Goal: Transaction & Acquisition: Obtain resource

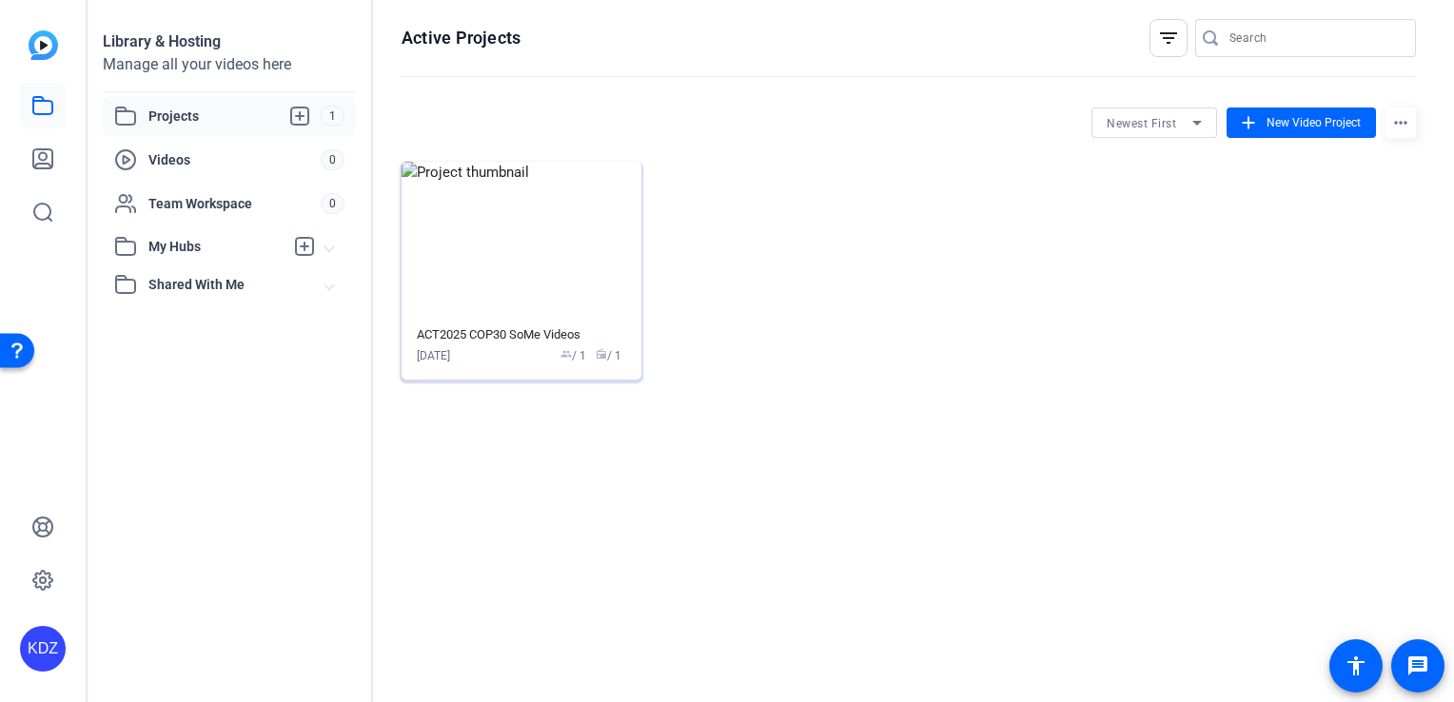
click at [518, 367] on mat-card-content "ACT2025 COP30 SoMe Videos Aug 29, 2025 group / 1 radio / 1" at bounding box center [522, 349] width 240 height 62
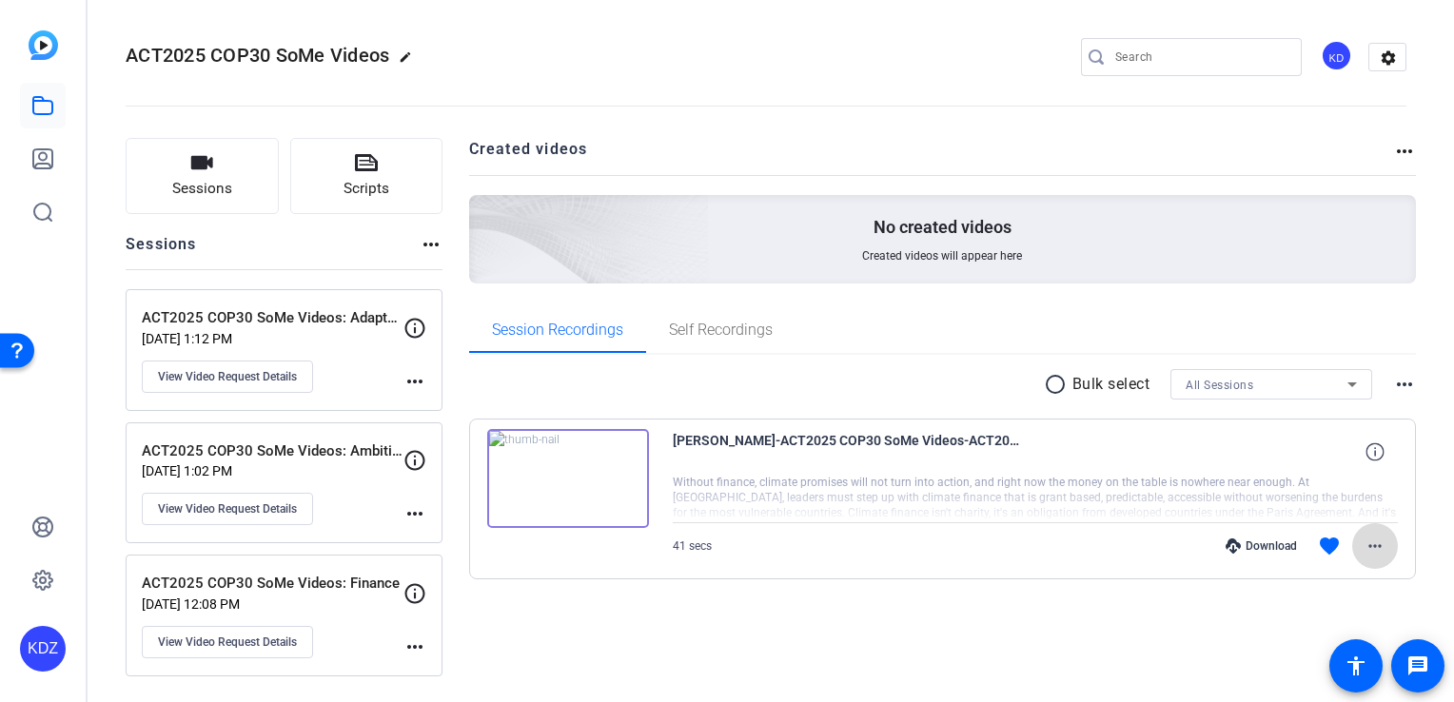
click at [1370, 542] on mat-icon "more_horiz" at bounding box center [1374, 546] width 23 height 23
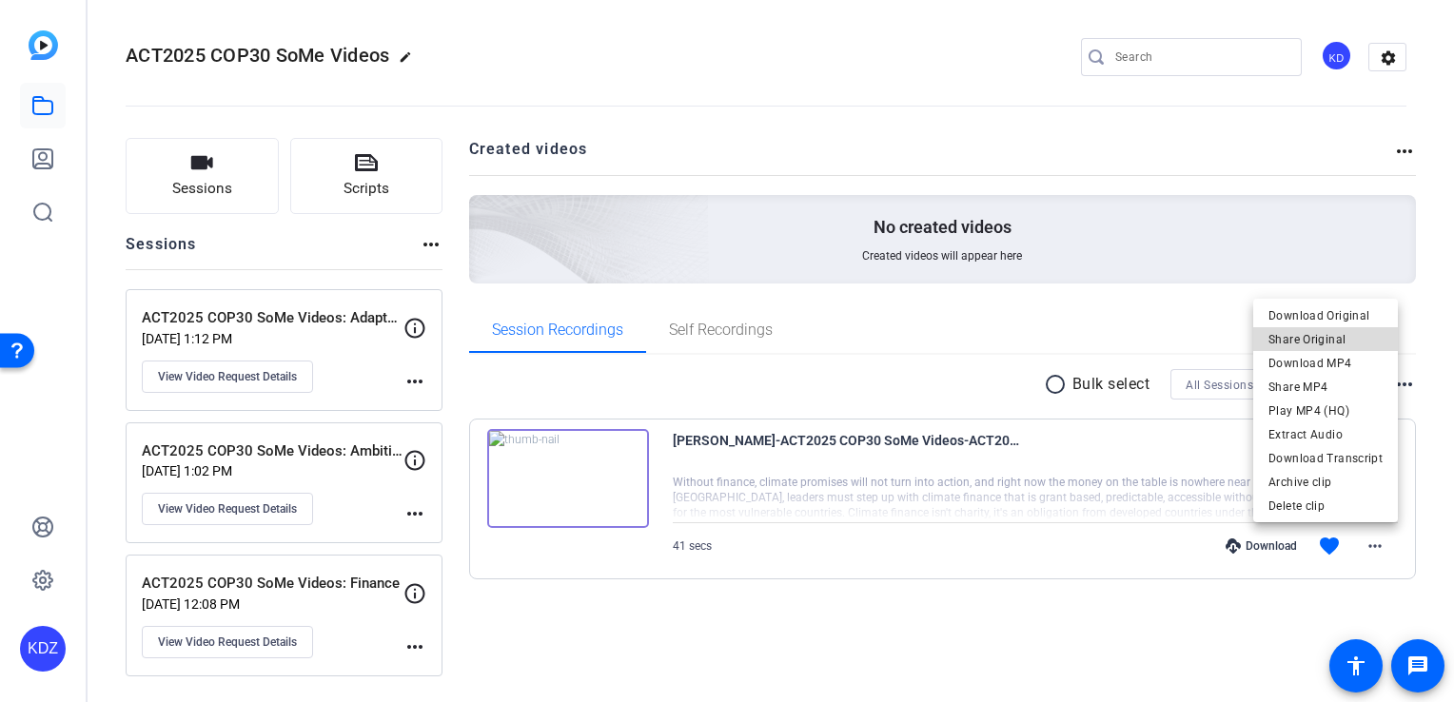
click at [1335, 334] on span "Share Original" at bounding box center [1325, 339] width 114 height 23
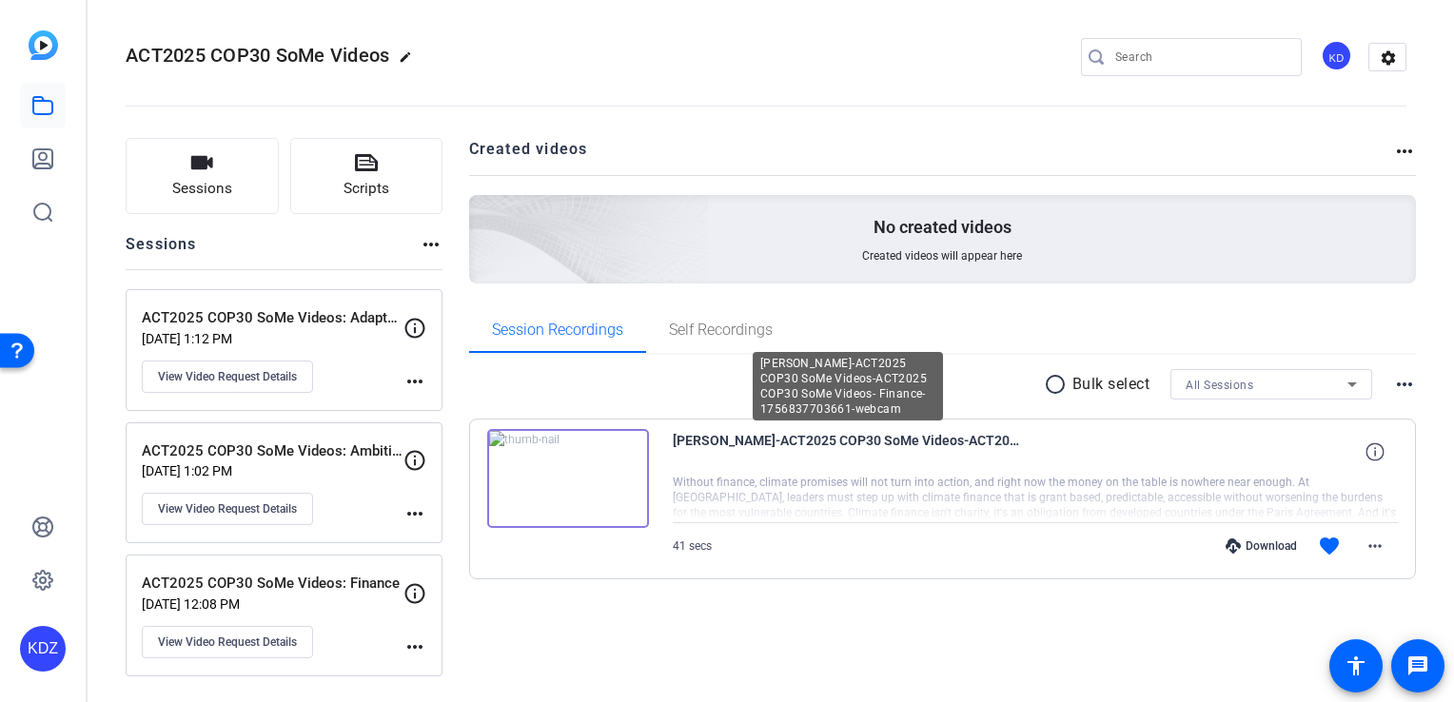
click at [776, 448] on span "[PERSON_NAME]-ACT2025 COP30 SoMe Videos-ACT2025 COP30 SoMe Videos- Finance-1756…" at bounding box center [849, 452] width 352 height 46
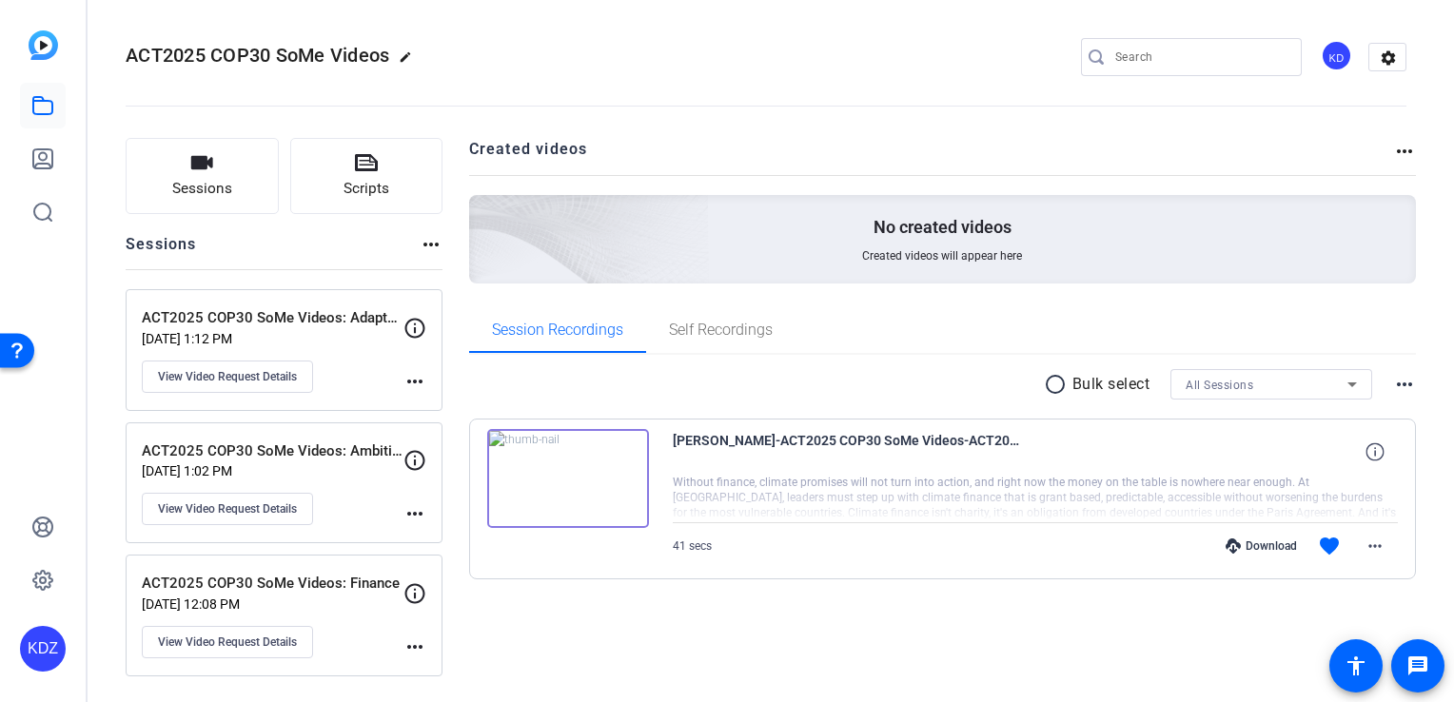
click at [754, 438] on span "[PERSON_NAME]-ACT2025 COP30 SoMe Videos-ACT2025 COP30 SoMe Videos- Finance-1756…" at bounding box center [849, 452] width 352 height 46
click at [686, 551] on span "41 secs" at bounding box center [692, 545] width 39 height 13
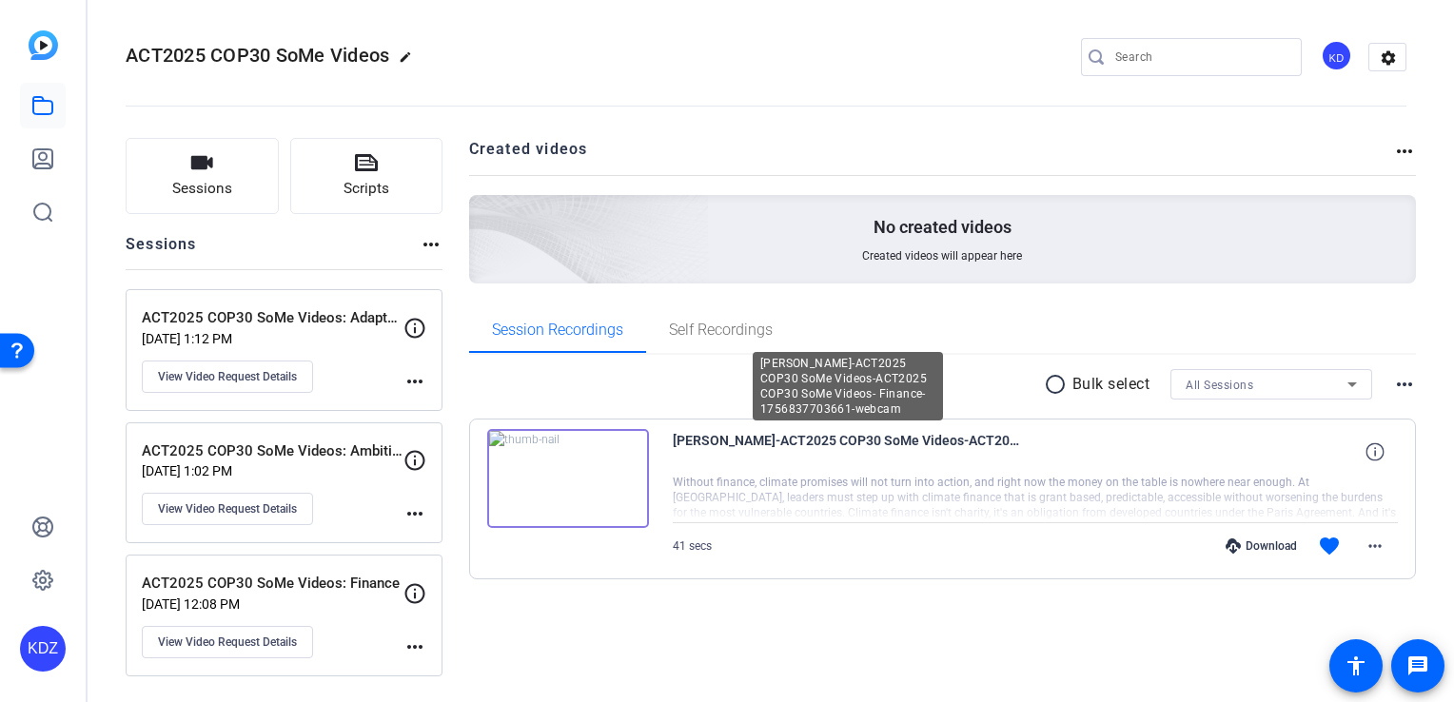
click at [812, 438] on span "[PERSON_NAME]-ACT2025 COP30 SoMe Videos-ACT2025 COP30 SoMe Videos- Finance-1756…" at bounding box center [849, 452] width 352 height 46
click at [673, 440] on span "[PERSON_NAME]-ACT2025 COP30 SoMe Videos-ACT2025 COP30 SoMe Videos- Finance-1756…" at bounding box center [849, 452] width 352 height 46
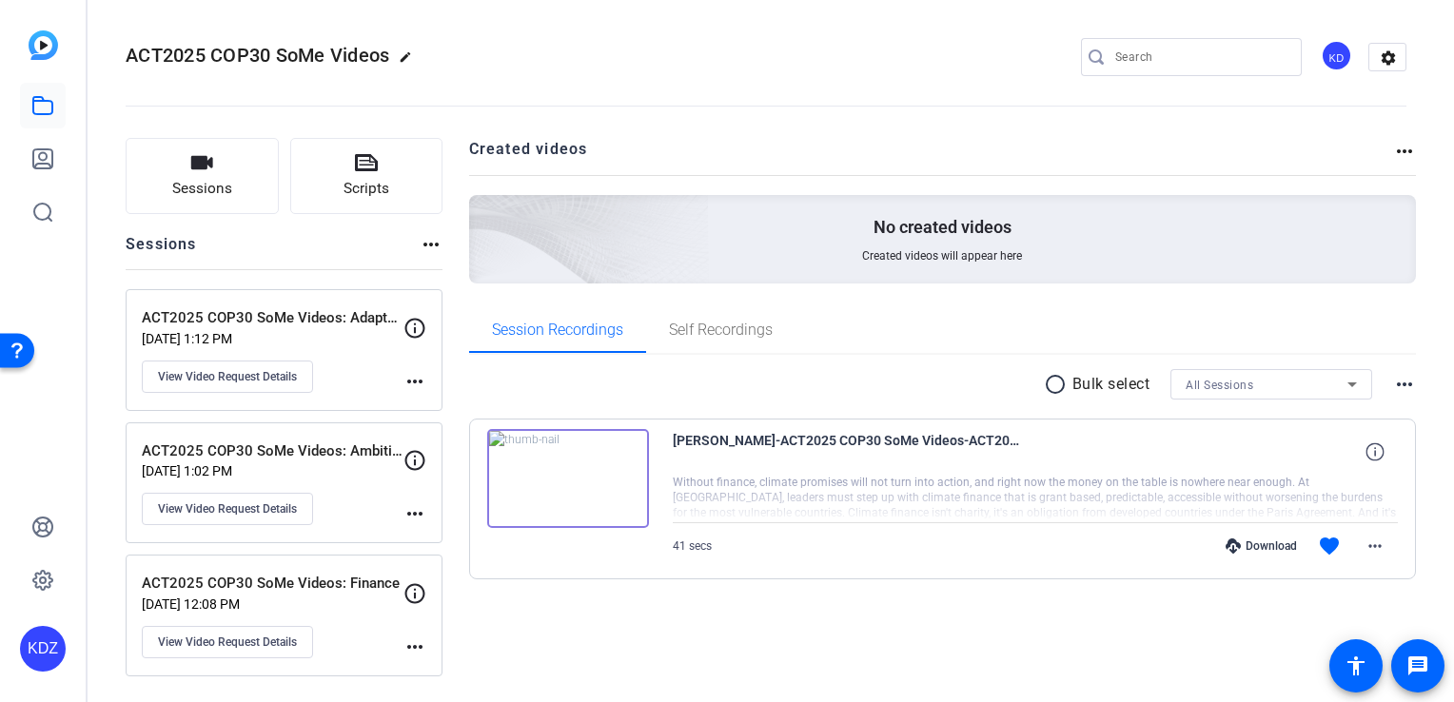
click at [572, 481] on img at bounding box center [568, 478] width 162 height 99
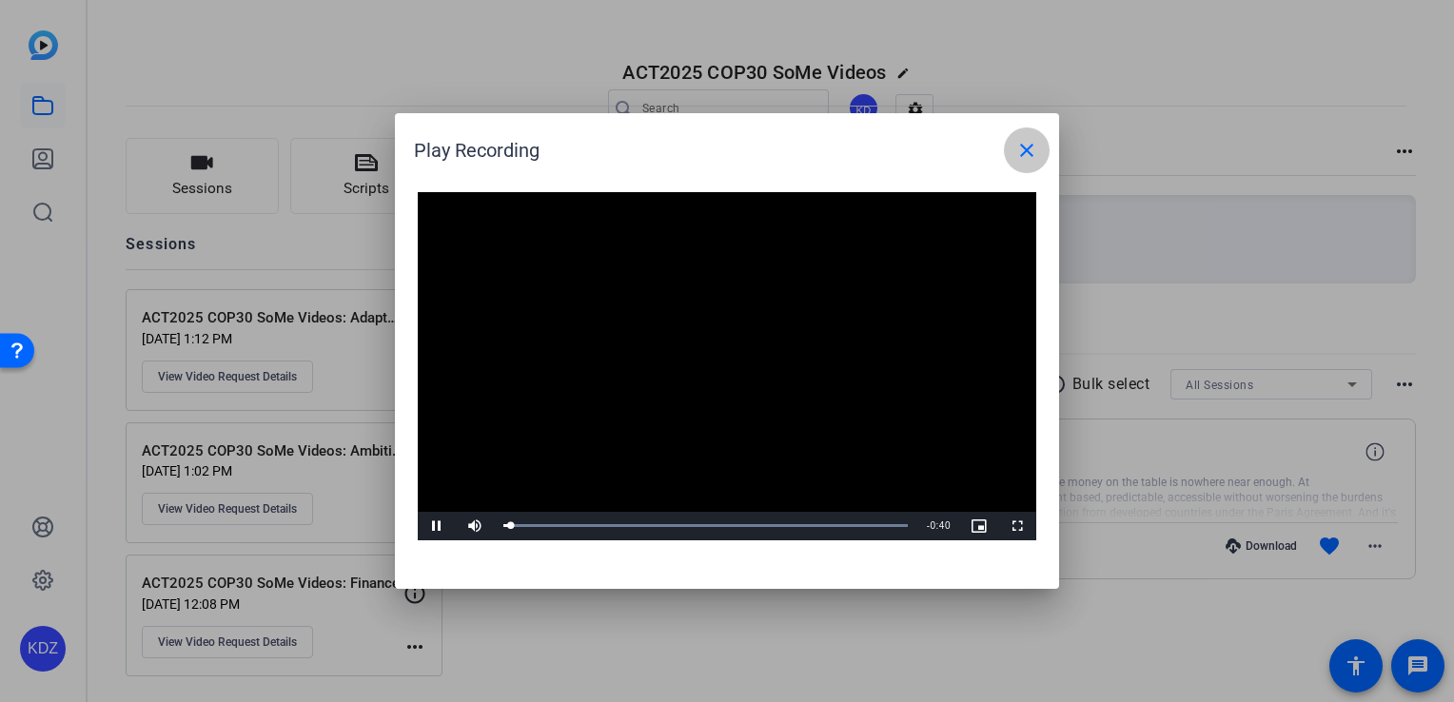
click at [1019, 156] on mat-icon "close" at bounding box center [1026, 150] width 23 height 23
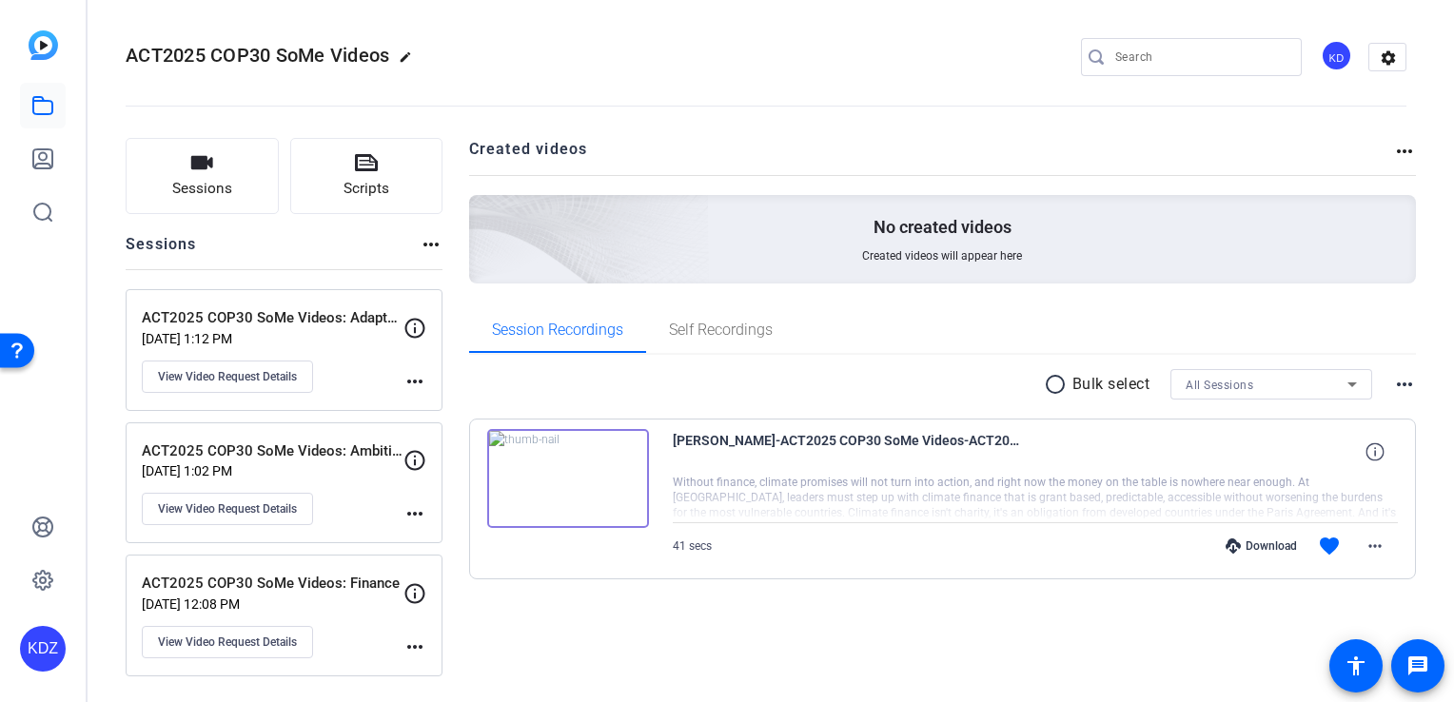
click at [686, 539] on span "41 secs" at bounding box center [692, 545] width 39 height 13
click at [756, 489] on div at bounding box center [1036, 499] width 726 height 48
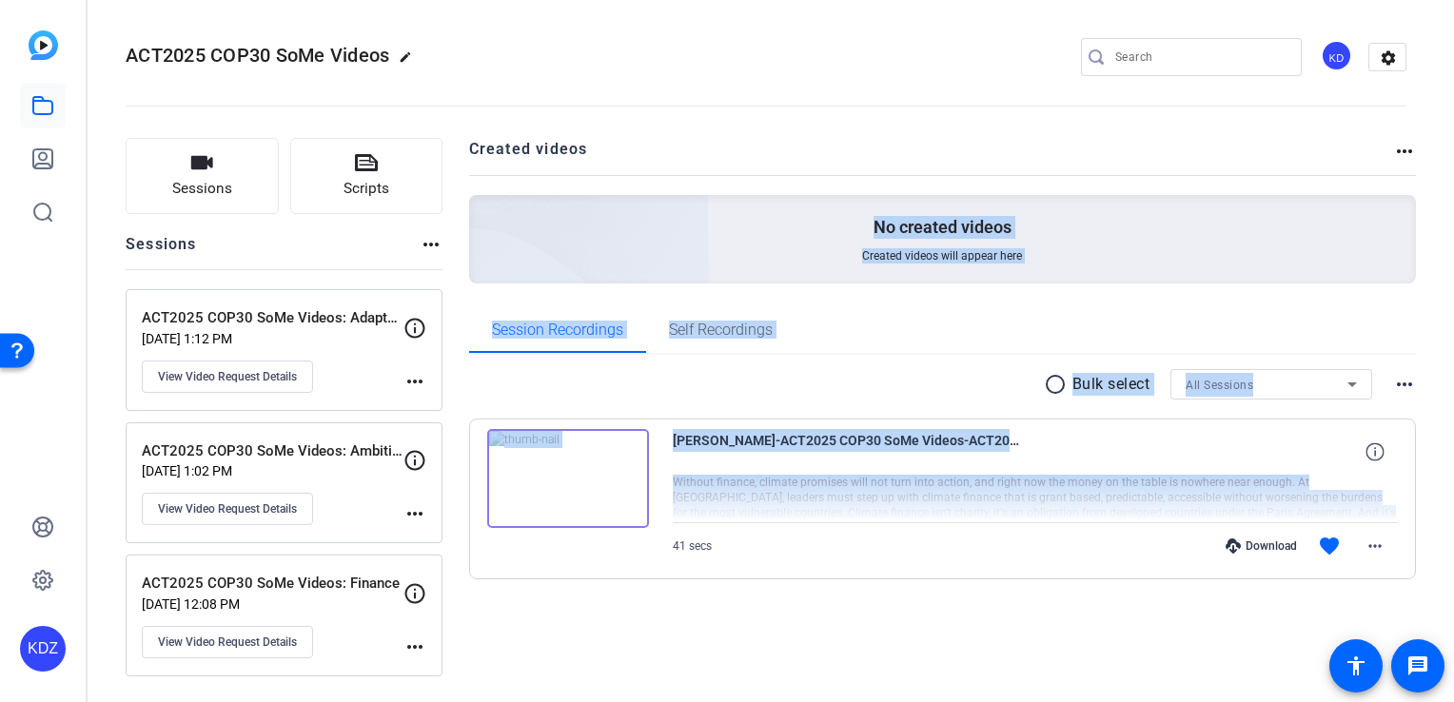
drag, startPoint x: 653, startPoint y: 160, endPoint x: 793, endPoint y: 481, distance: 350.7
click at [793, 481] on div "Created videos more_horiz No created videos Created videos will appear here Ses…" at bounding box center [943, 389] width 948 height 502
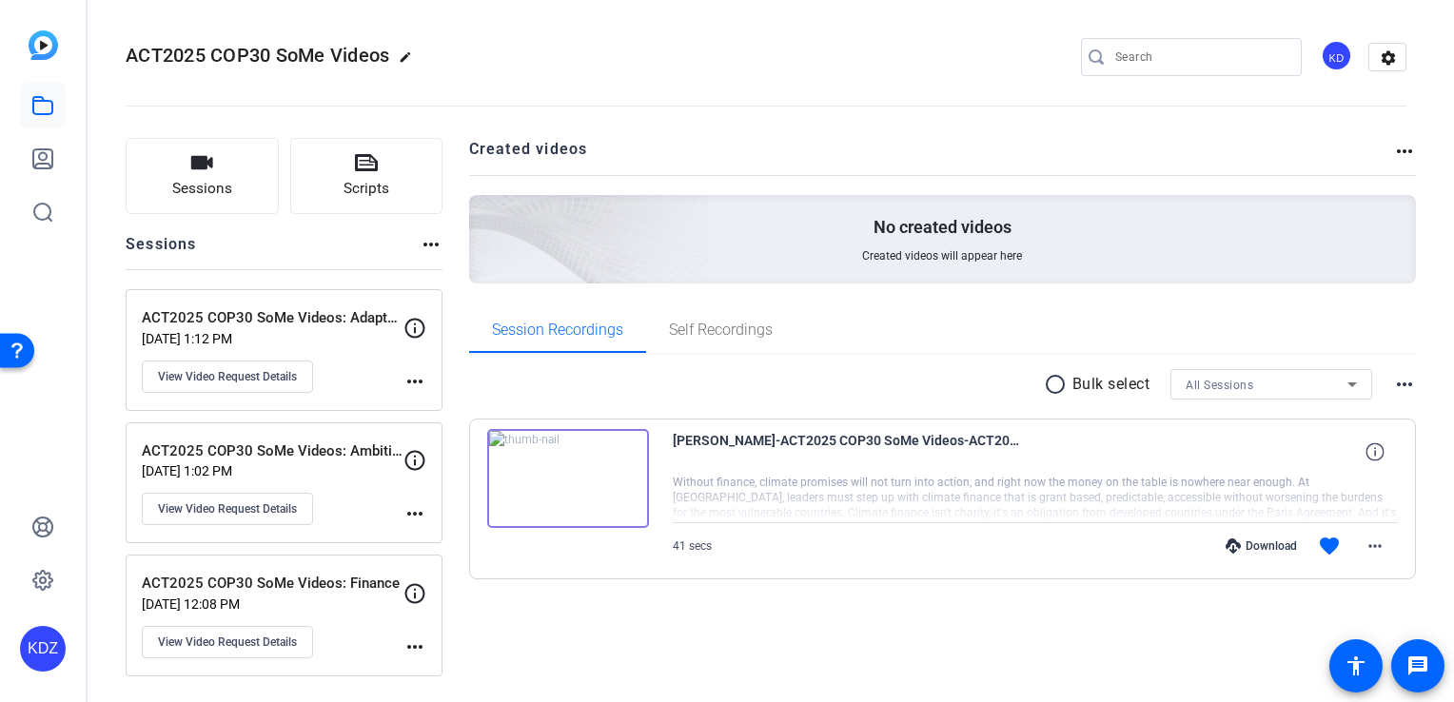
drag, startPoint x: 793, startPoint y: 481, endPoint x: 783, endPoint y: 585, distance: 104.1
click at [783, 585] on div "radio_button_unchecked Bulk select All Sessions more_horiz Alejandra Lopez-ACT2…" at bounding box center [943, 497] width 948 height 285
click at [1060, 386] on mat-icon "radio_button_unchecked" at bounding box center [1058, 384] width 29 height 23
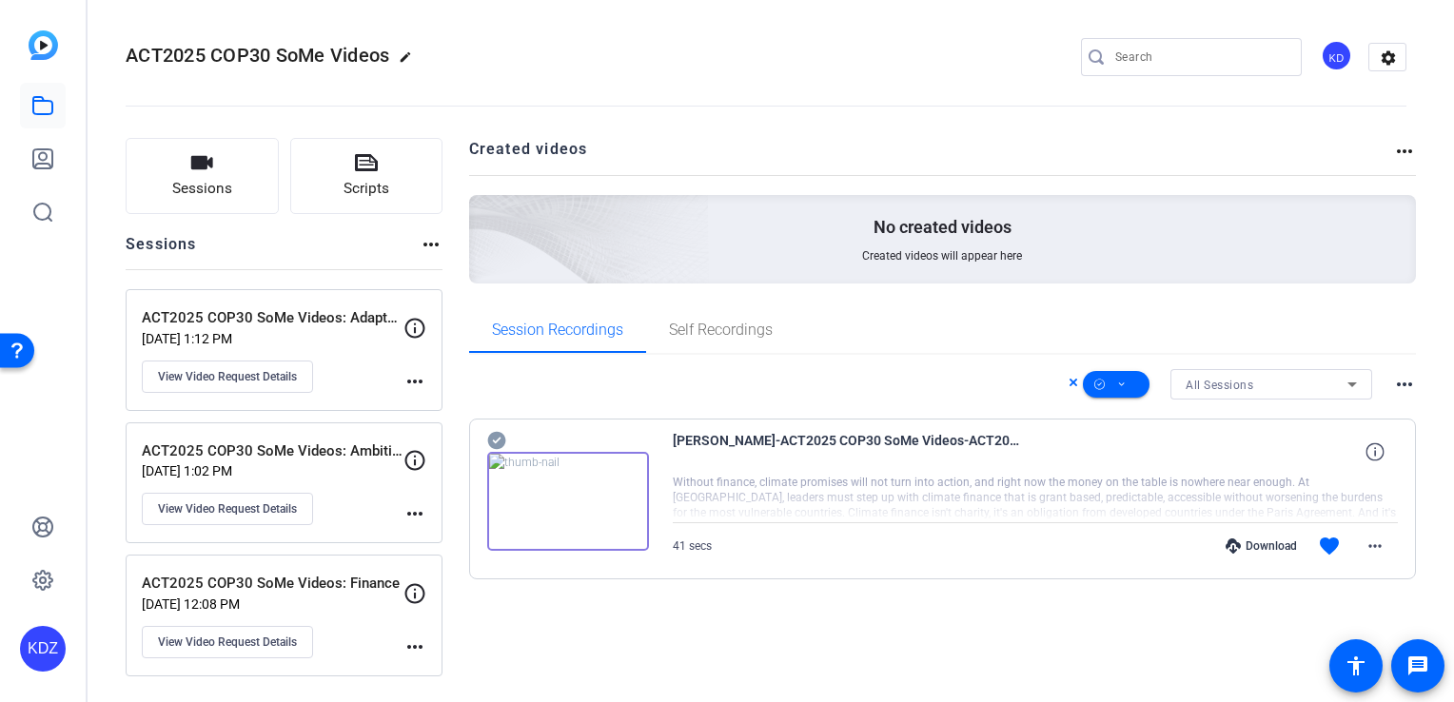
click at [1070, 384] on icon at bounding box center [1073, 383] width 8 height 8
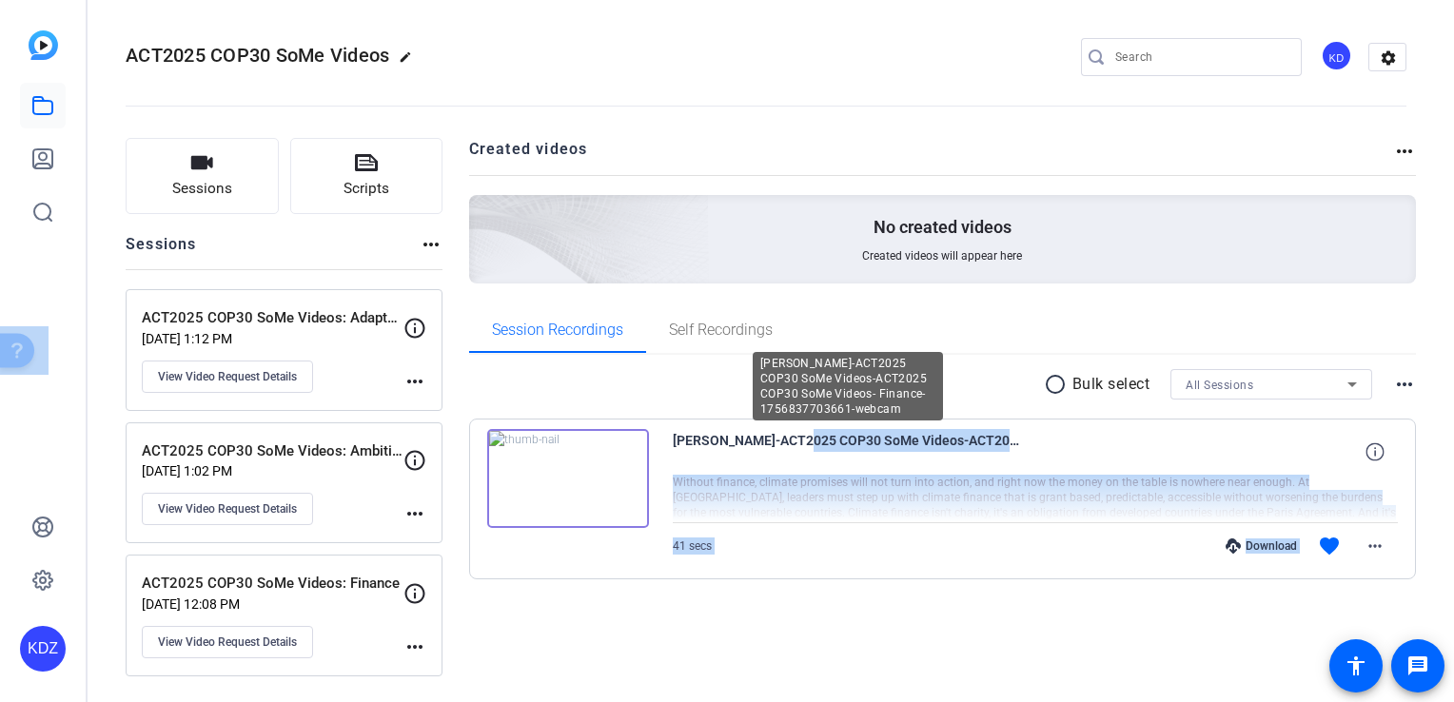
drag, startPoint x: 895, startPoint y: 411, endPoint x: 788, endPoint y: 445, distance: 112.8
click at [788, 445] on span "[PERSON_NAME]-ACT2025 COP30 SoMe Videos-ACT2025 COP30 SoMe Videos- Finance-1756…" at bounding box center [849, 452] width 352 height 46
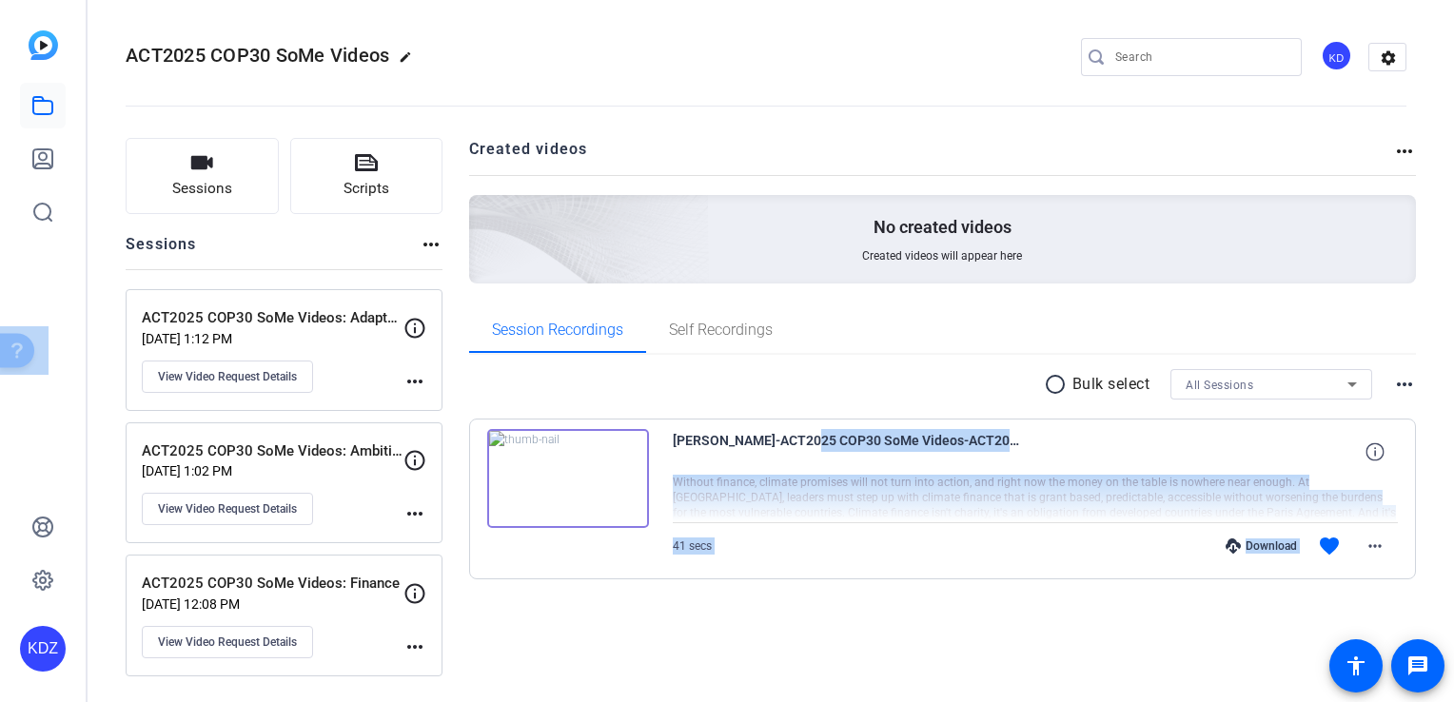
click at [788, 445] on span "[PERSON_NAME]-ACT2025 COP30 SoMe Videos-ACT2025 COP30 SoMe Videos- Finance-1756…" at bounding box center [849, 452] width 352 height 46
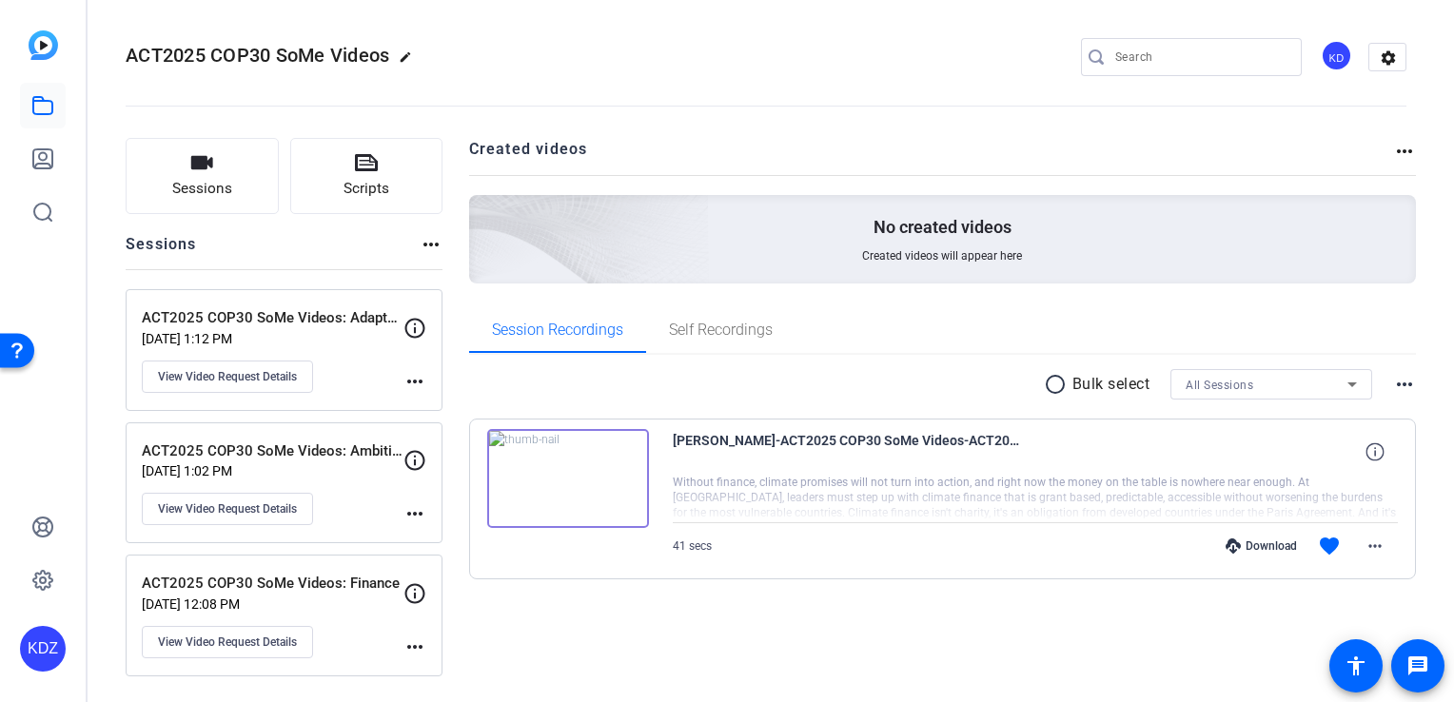
drag, startPoint x: 895, startPoint y: 413, endPoint x: 835, endPoint y: 410, distance: 60.0
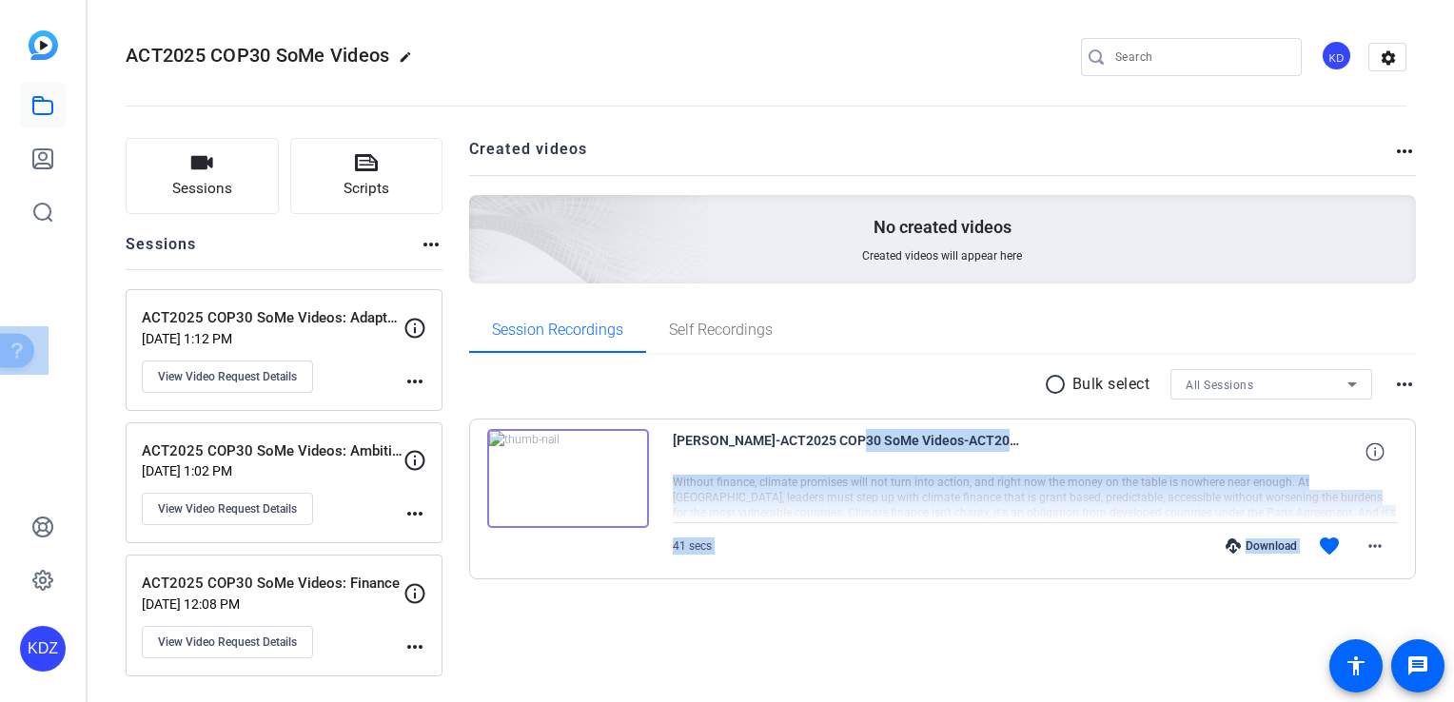
click at [835, 410] on div "radio_button_unchecked Bulk select All Sessions more_horiz Alejandra Lopez-ACT2…" at bounding box center [943, 474] width 948 height 210
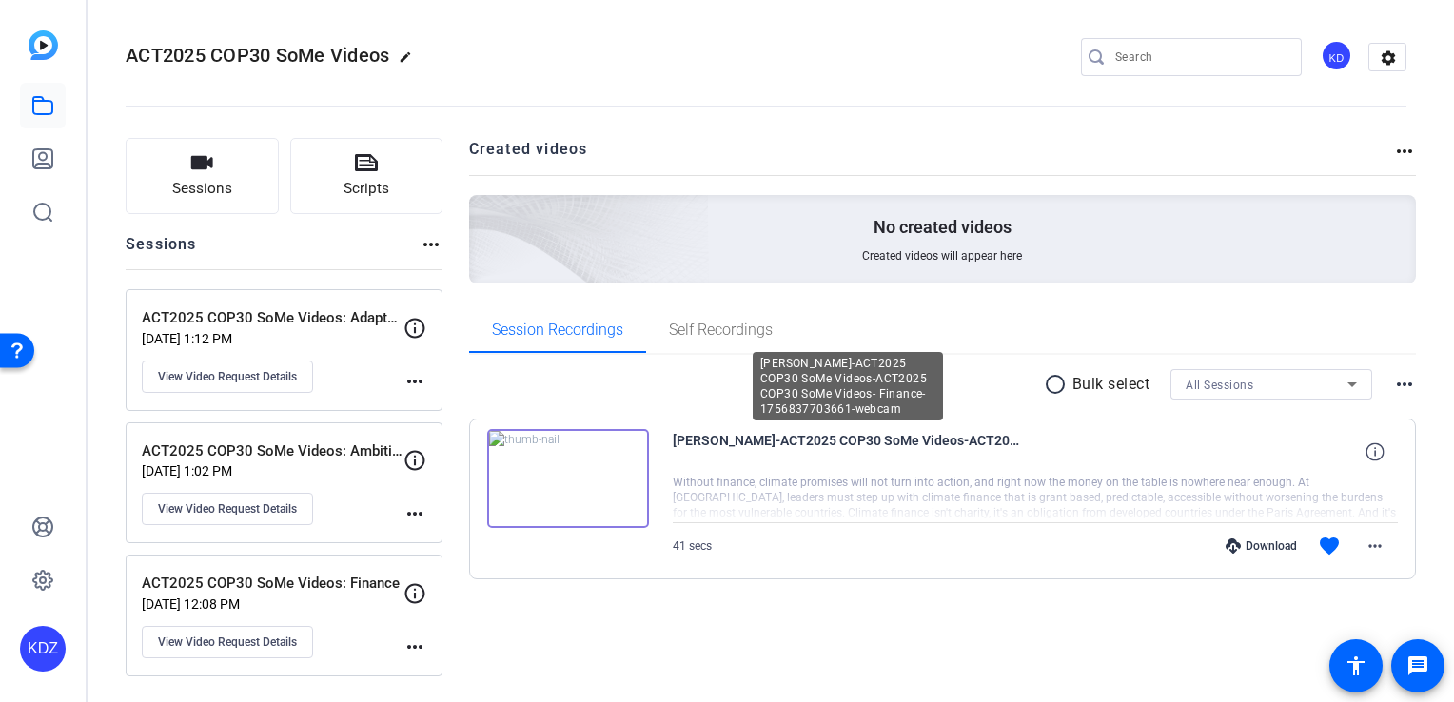
click at [823, 438] on span "[PERSON_NAME]-ACT2025 COP30 SoMe Videos-ACT2025 COP30 SoMe Videos- Finance-1756…" at bounding box center [849, 452] width 352 height 46
drag, startPoint x: 895, startPoint y: 410, endPoint x: 765, endPoint y: 366, distance: 137.5
click at [765, 366] on div "[PERSON_NAME]-ACT2025 COP30 SoMe Videos-ACT2025 COP30 SoMe Videos- Finance-1756…" at bounding box center [848, 386] width 190 height 69
copy div "lejandra Lopez-ACT2025 COP30 SoMe Videos-ACT2025 COP30 SoMe Videos- Finance-175…"
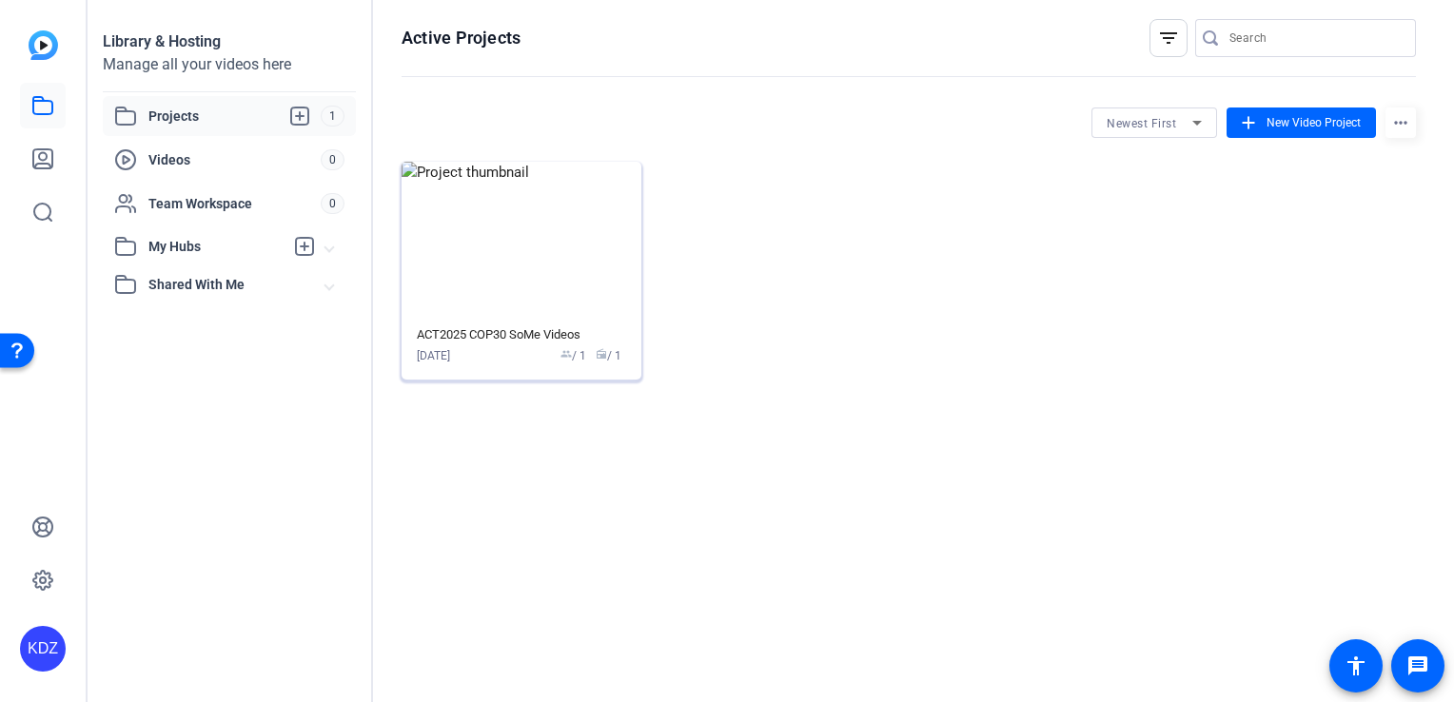
click at [535, 257] on img at bounding box center [522, 240] width 240 height 156
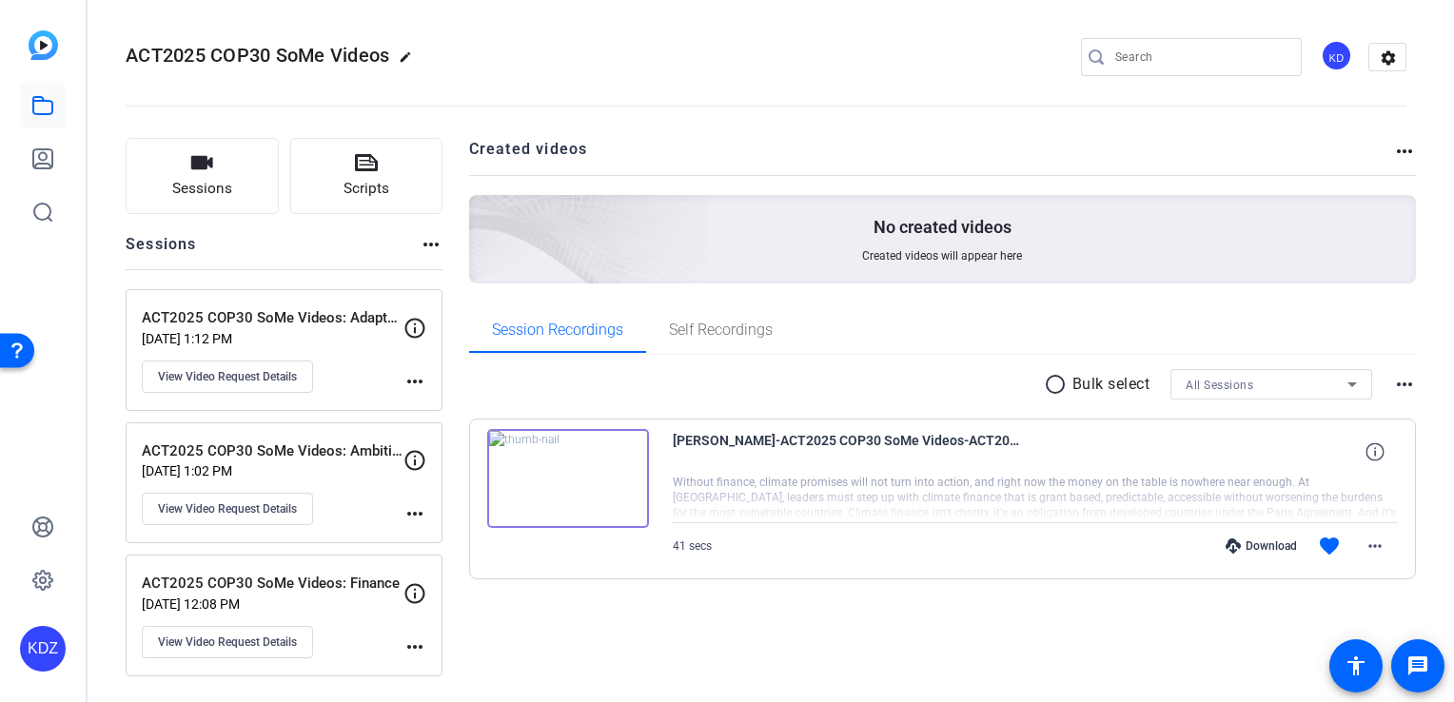
click at [852, 506] on div at bounding box center [1036, 499] width 726 height 48
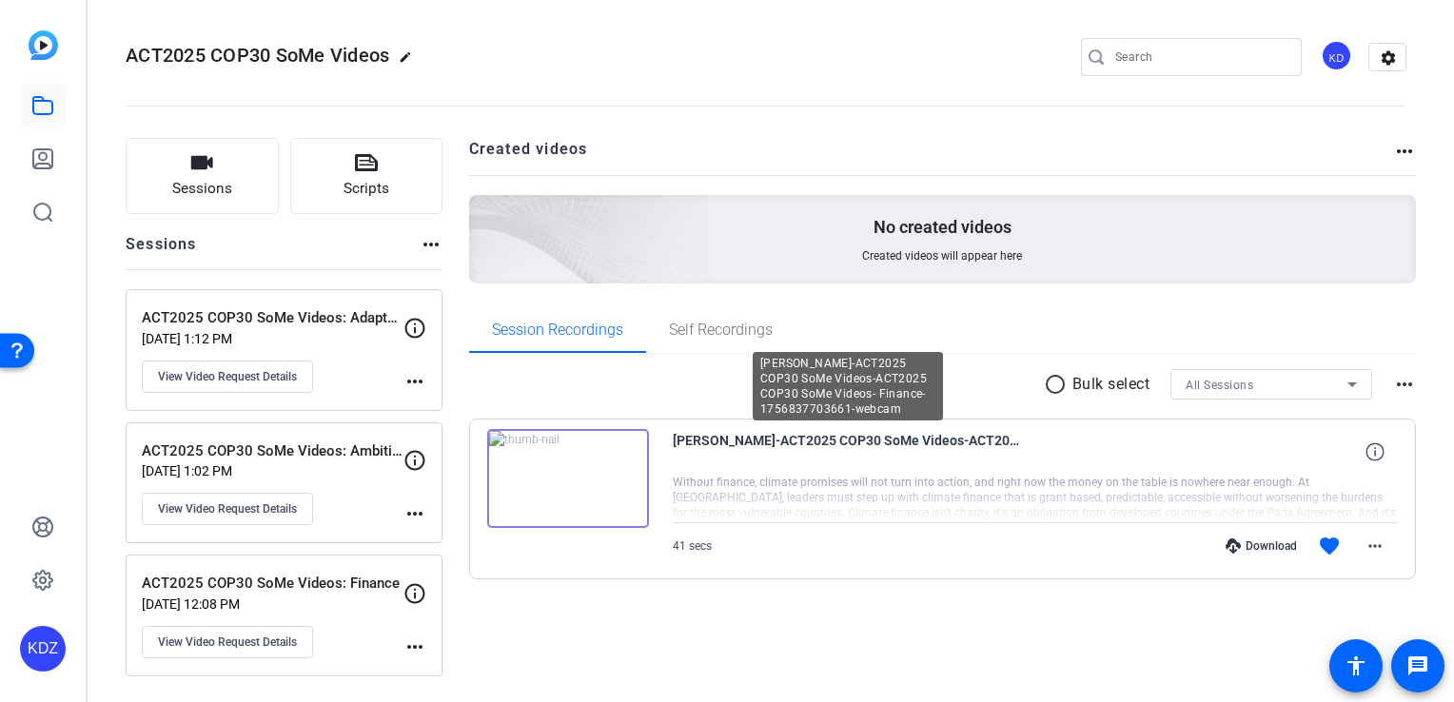
click at [879, 449] on span "[PERSON_NAME]-ACT2025 COP30 SoMe Videos-ACT2025 COP30 SoMe Videos- Finance-1756…" at bounding box center [849, 452] width 352 height 46
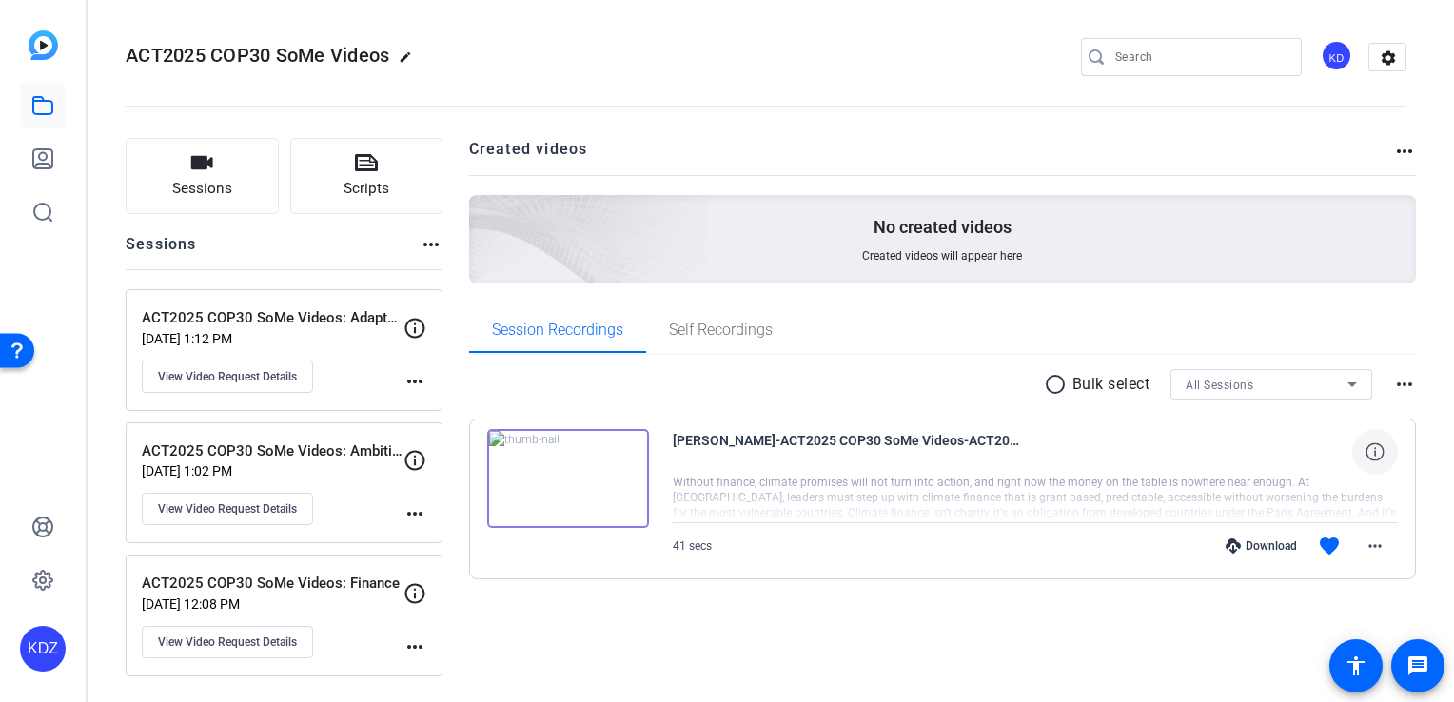
click at [1366, 455] on icon at bounding box center [1374, 451] width 18 height 18
click at [1115, 473] on div "[PERSON_NAME]-ACT2025 COP30 SoMe Videos-ACT2025 COP30 SoMe Videos- Finance-1756…" at bounding box center [1036, 452] width 726 height 46
click at [1370, 544] on mat-icon "more_horiz" at bounding box center [1374, 546] width 23 height 23
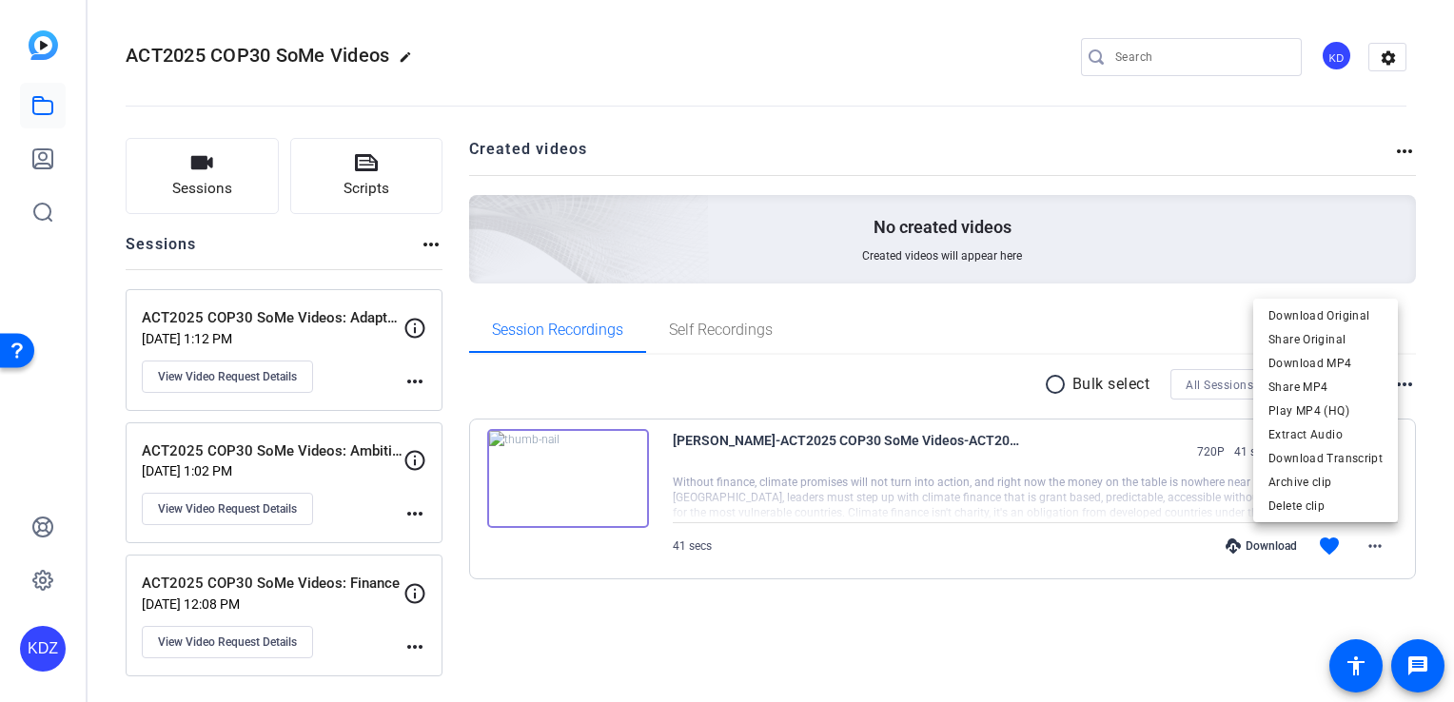
click at [1256, 559] on div at bounding box center [727, 351] width 1454 height 702
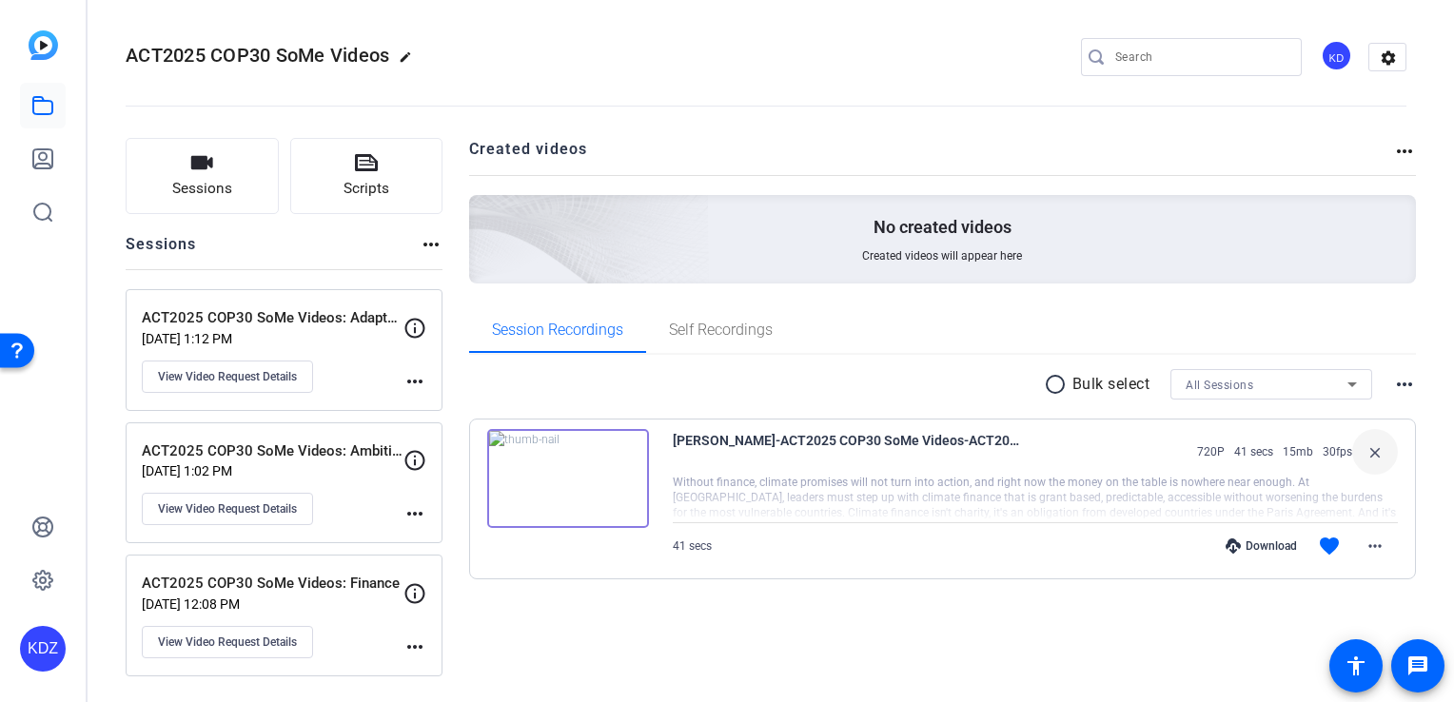
click at [1241, 541] on icon at bounding box center [1232, 546] width 15 height 15
